Goal: Unclear: Browse casually

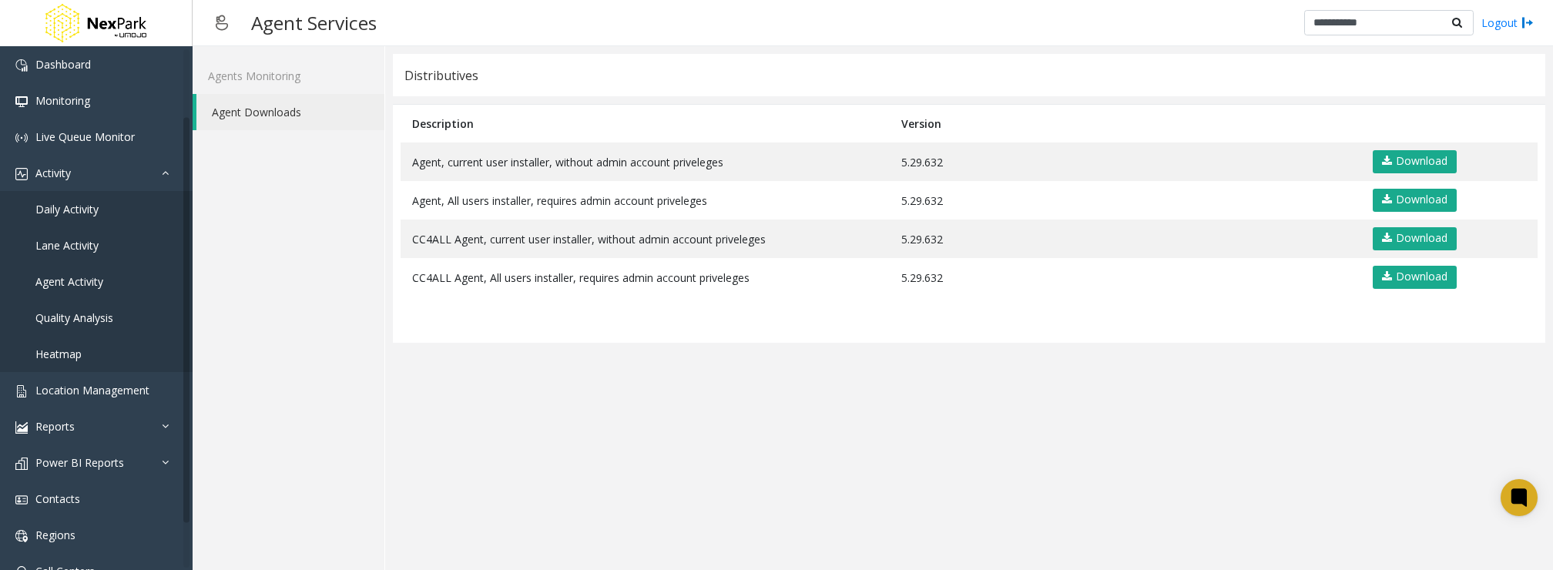
scroll to position [85, 0]
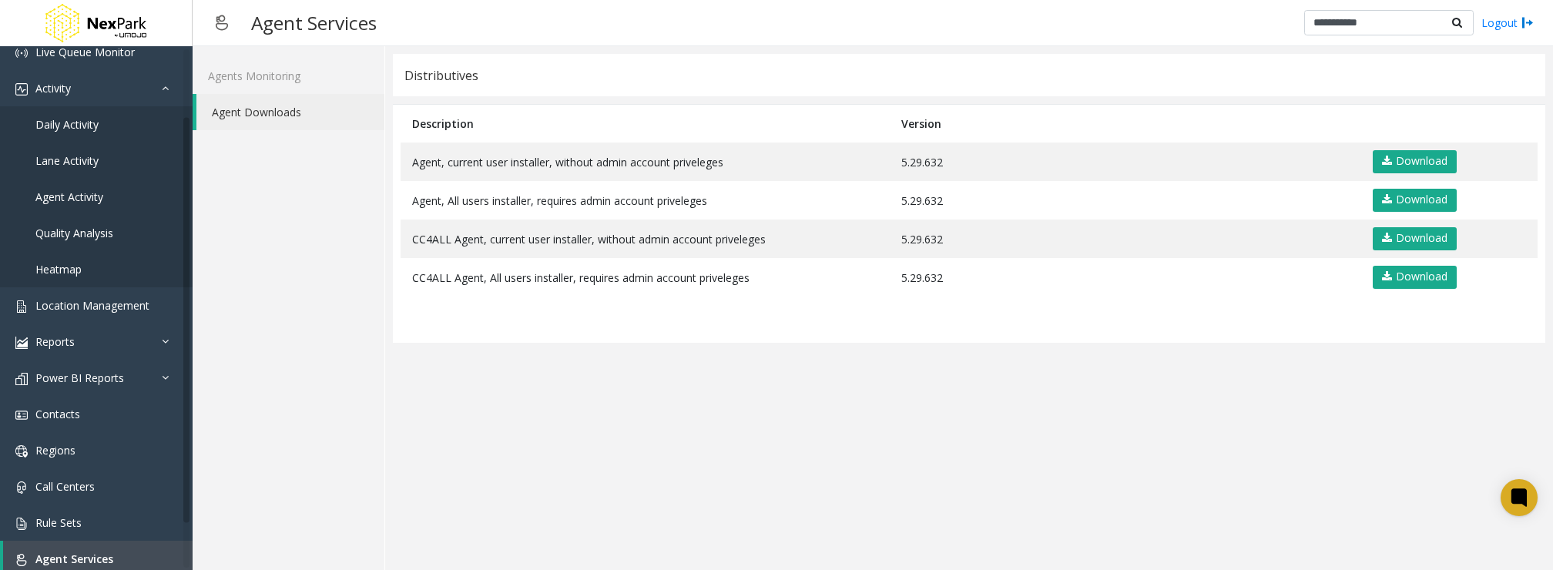
click at [967, 423] on app-distributives "Distributives Description Version Agent, current user installer, without admin …" at bounding box center [969, 308] width 1152 height 508
